Goal: Transaction & Acquisition: Download file/media

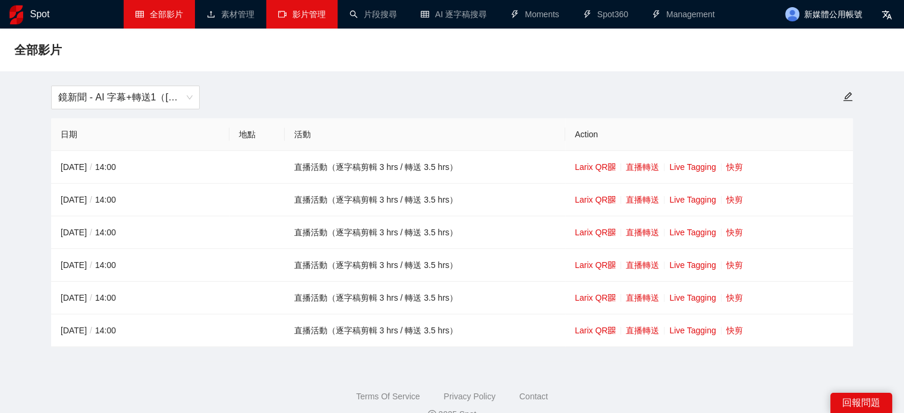
click at [288, 10] on link "影片管理" at bounding box center [302, 15] width 48 height 10
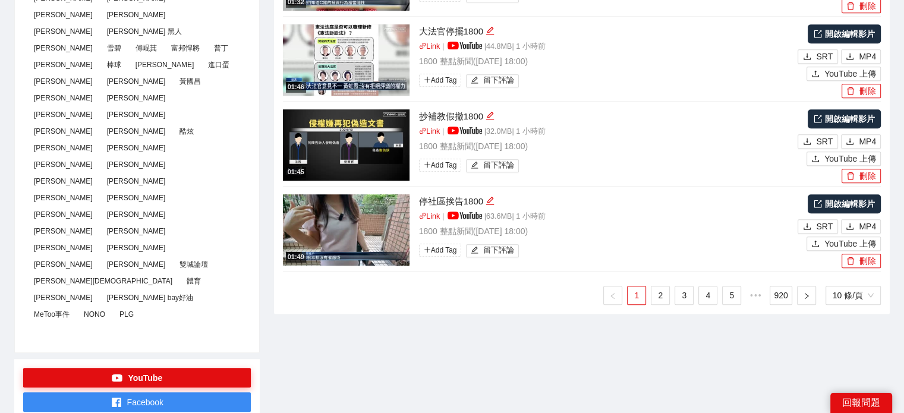
scroll to position [654, 0]
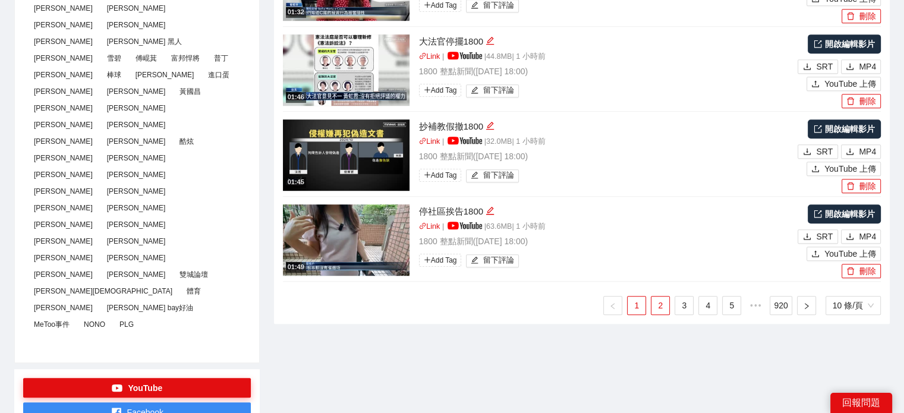
click at [656, 301] on link "2" at bounding box center [661, 306] width 18 height 18
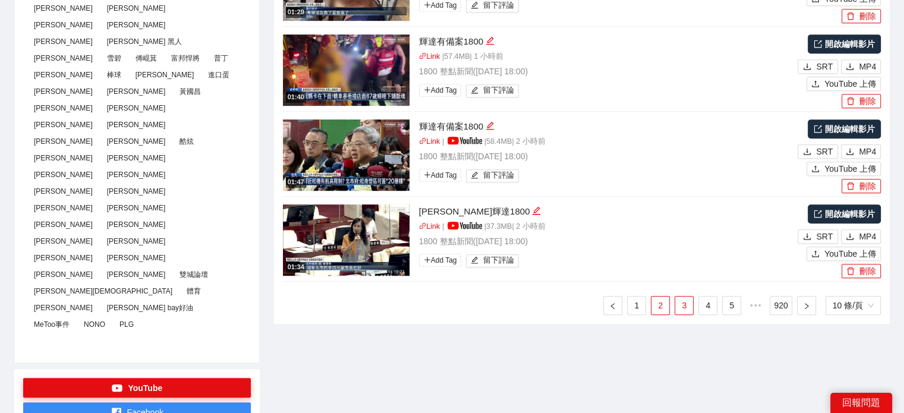
click at [680, 303] on link "3" at bounding box center [684, 306] width 18 height 18
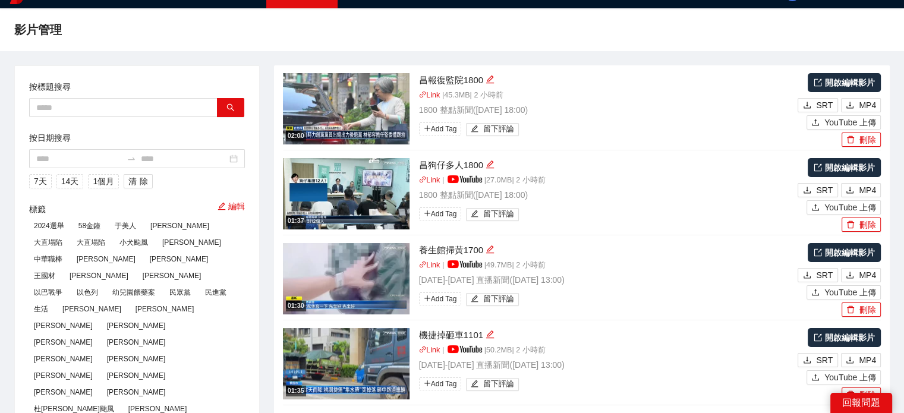
scroll to position [0, 0]
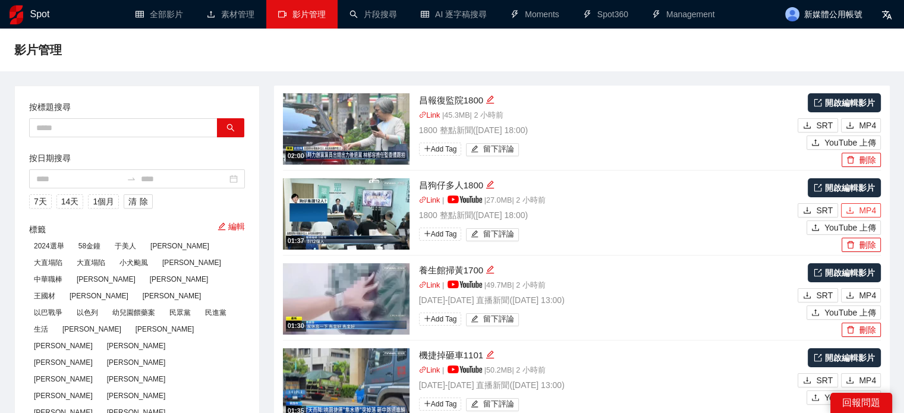
click at [854, 206] on icon "download" at bounding box center [850, 210] width 8 height 8
click at [872, 125] on span "MP4" at bounding box center [867, 125] width 17 height 13
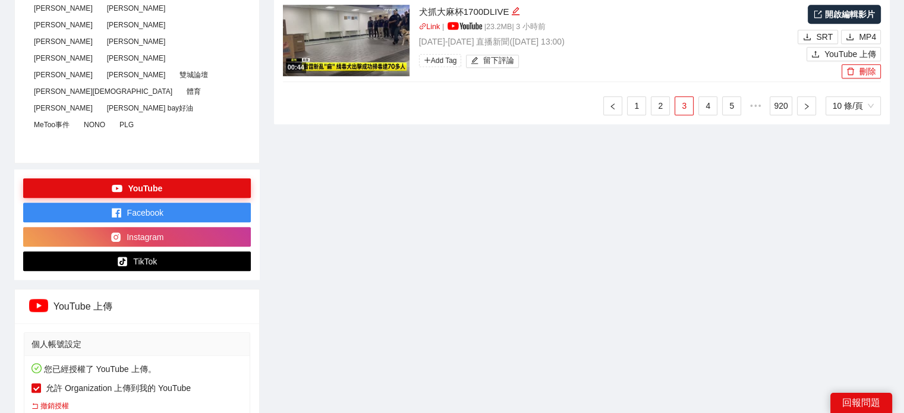
scroll to position [773, 0]
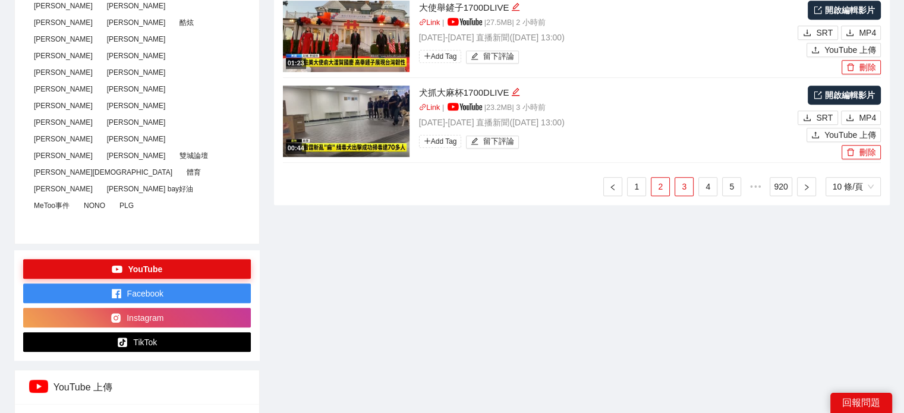
click at [655, 185] on link "2" at bounding box center [661, 187] width 18 height 18
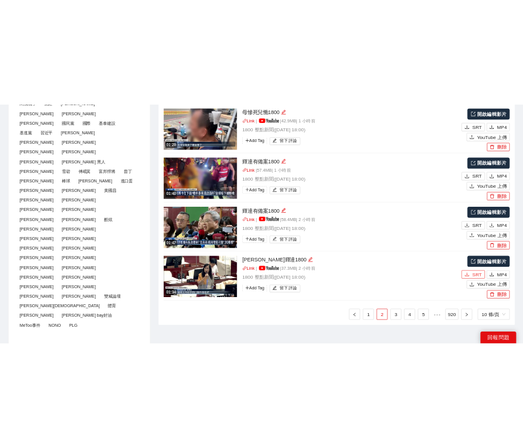
scroll to position [595, 0]
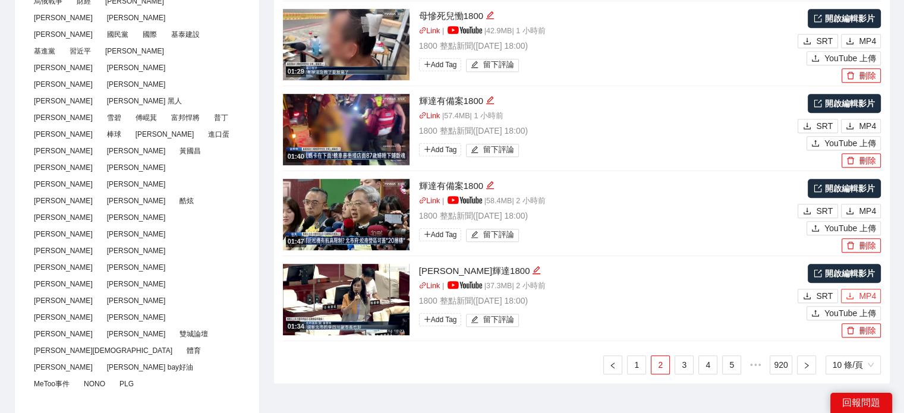
click at [870, 300] on span "MP4" at bounding box center [867, 296] width 17 height 13
click at [869, 208] on span "MP4" at bounding box center [867, 211] width 17 height 13
type textarea "**********"
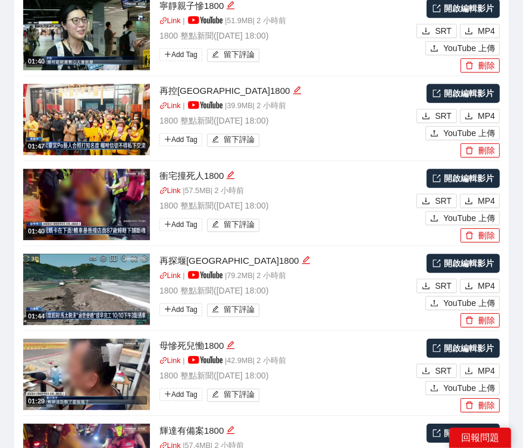
scroll to position [2049, 0]
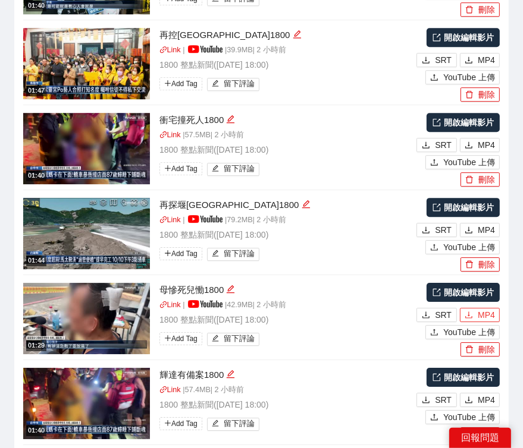
click at [480, 309] on span "MP4" at bounding box center [485, 315] width 17 height 13
click at [485, 224] on span "MP4" at bounding box center [485, 230] width 17 height 13
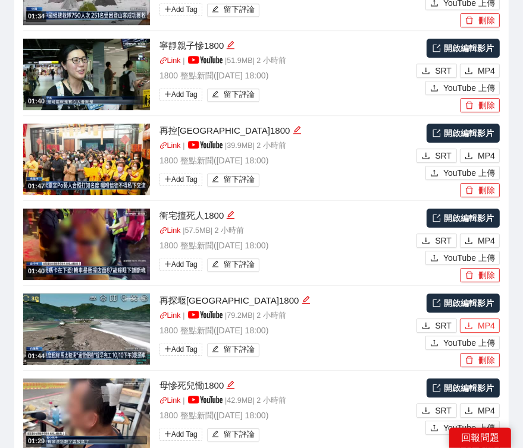
scroll to position [1930, 0]
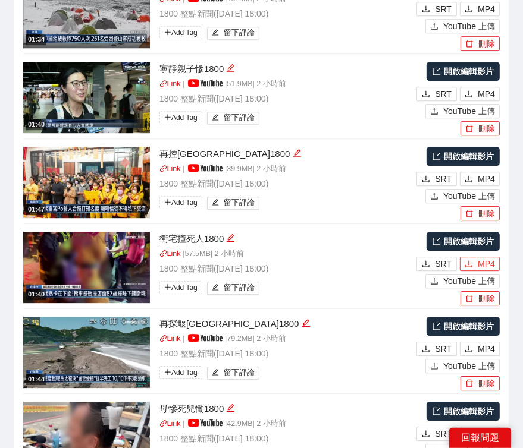
click at [480, 257] on span "MP4" at bounding box center [485, 263] width 17 height 13
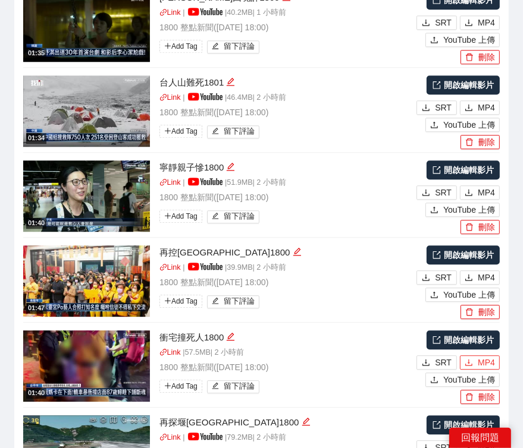
scroll to position [1811, 0]
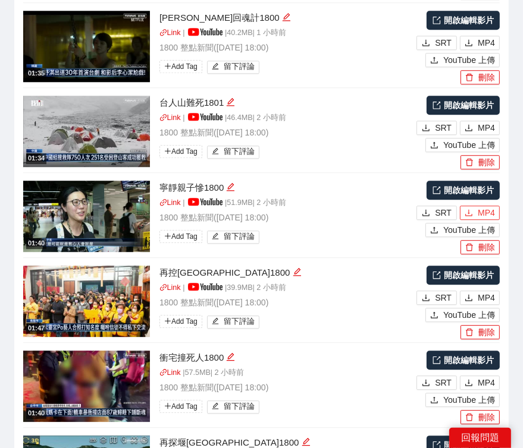
click at [473, 209] on icon "download" at bounding box center [468, 213] width 8 height 8
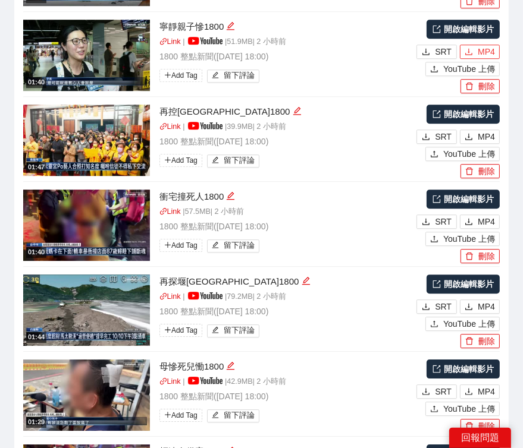
scroll to position [2049, 0]
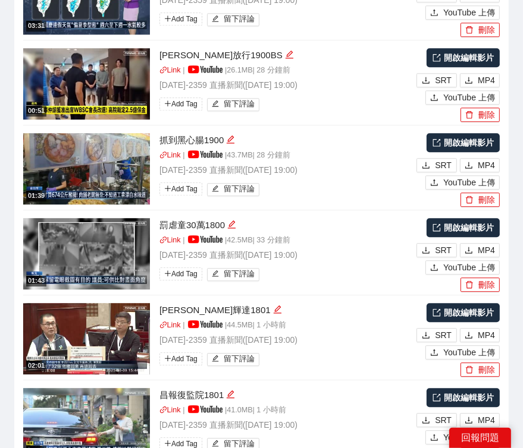
scroll to position [1752, 0]
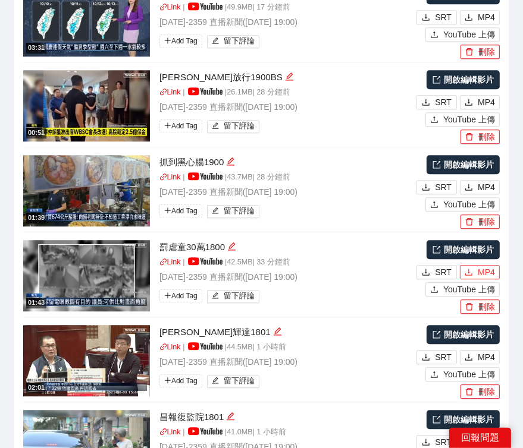
click at [478, 266] on span "MP4" at bounding box center [485, 272] width 17 height 13
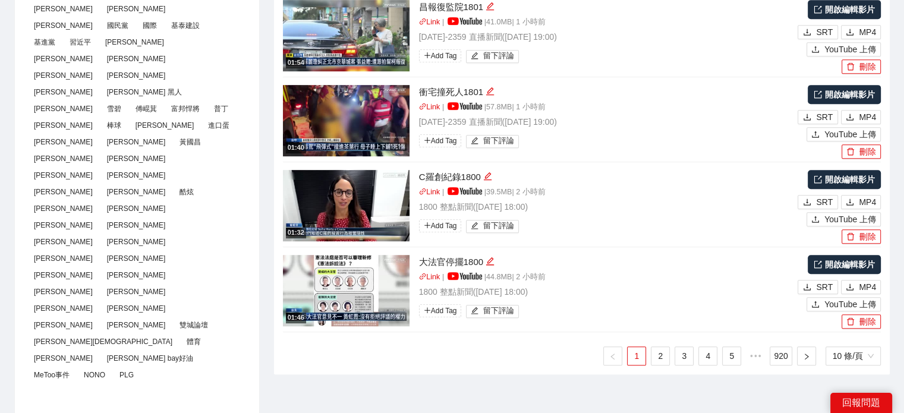
scroll to position [681, 0]
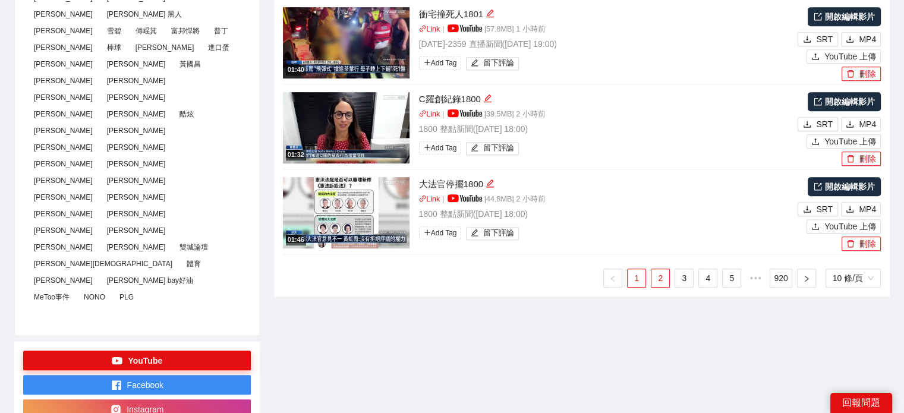
click at [665, 275] on link "2" at bounding box center [661, 278] width 18 height 18
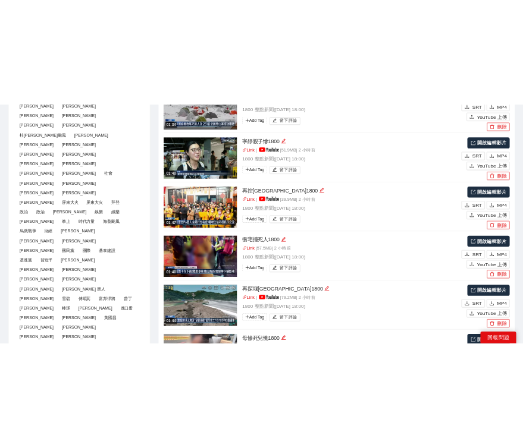
scroll to position [325, 0]
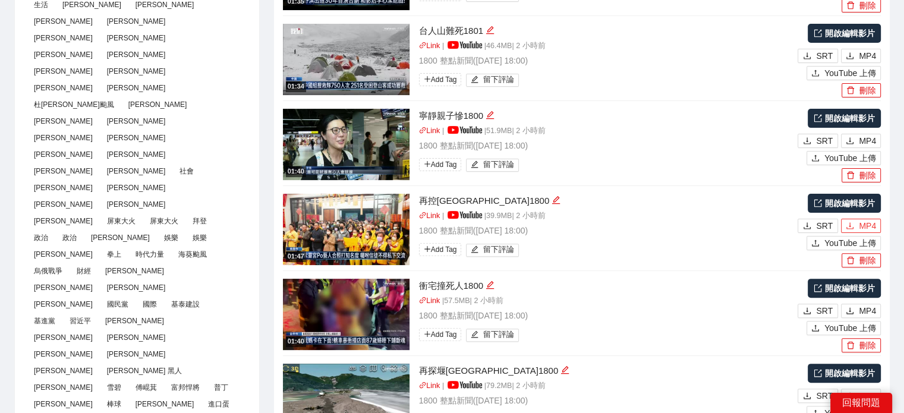
click at [859, 221] on button "MP4" at bounding box center [861, 226] width 40 height 14
